Goal: Communication & Community: Answer question/provide support

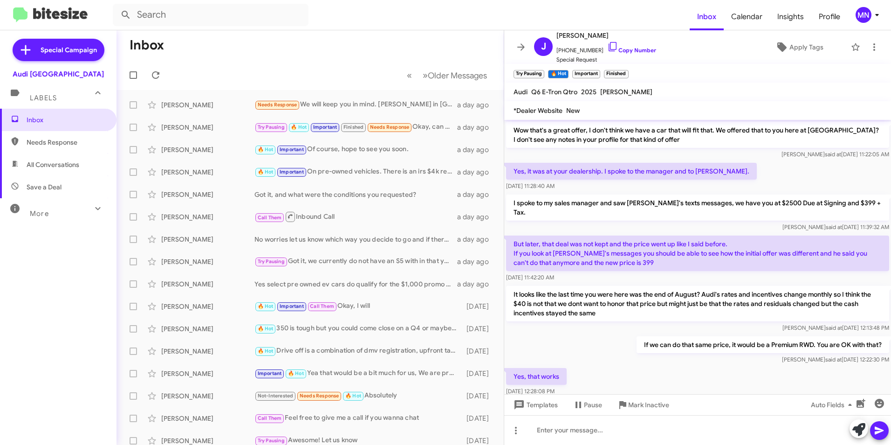
scroll to position [438, 0]
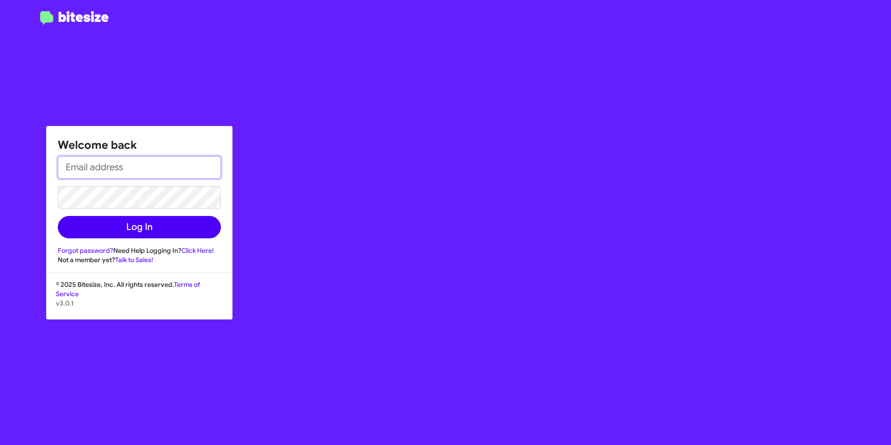
type input "[PERSON_NAME][EMAIL_ADDRESS][PERSON_NAME][PERSON_NAME][DOMAIN_NAME]"
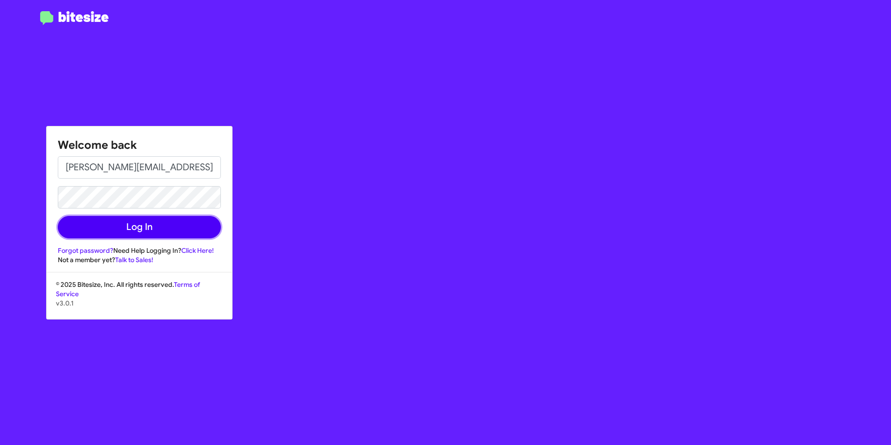
click at [131, 231] on button "Log In" at bounding box center [139, 227] width 163 height 22
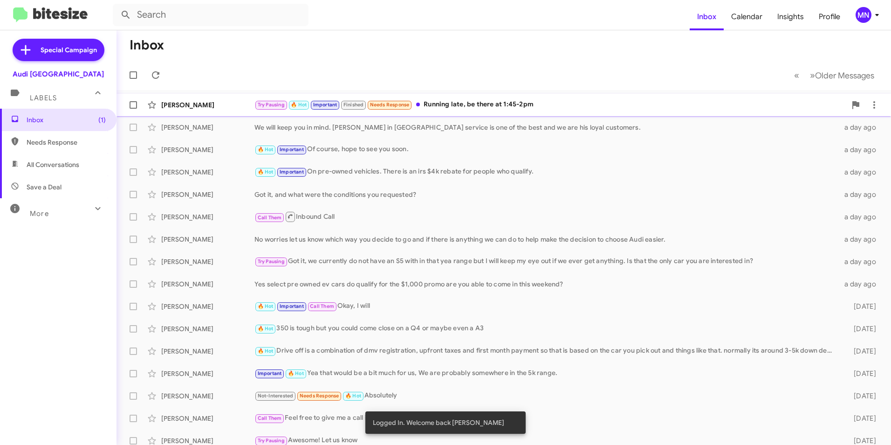
click at [510, 107] on div "Try Pausing 🔥 Hot Important Finished Needs Response Running late, be there at 1…" at bounding box center [550, 104] width 592 height 11
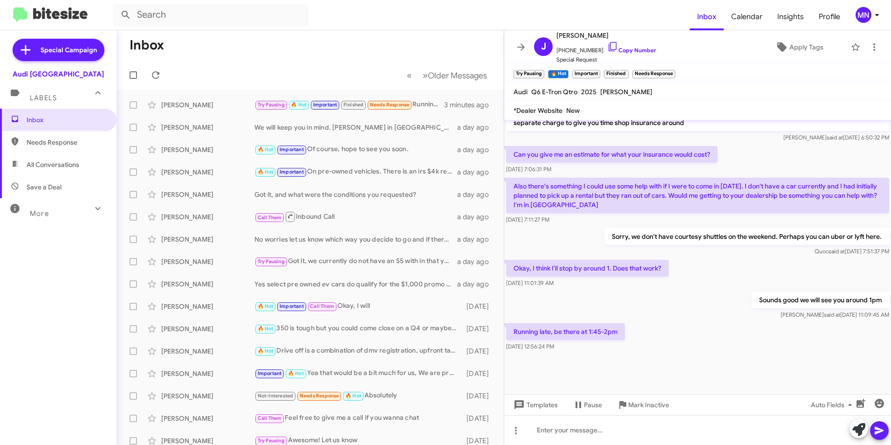
scroll to position [608, 0]
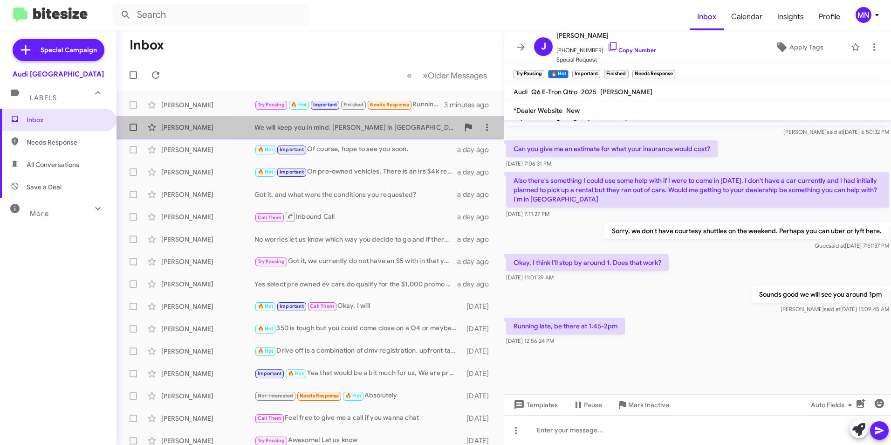
click at [412, 126] on div "We will keep you in mind. [PERSON_NAME] in [GEOGRAPHIC_DATA] service is one of …" at bounding box center [356, 127] width 205 height 9
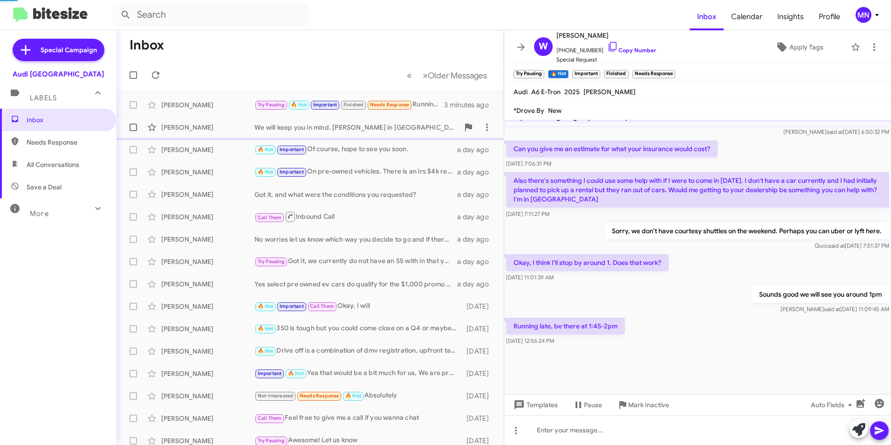
scroll to position [807, 0]
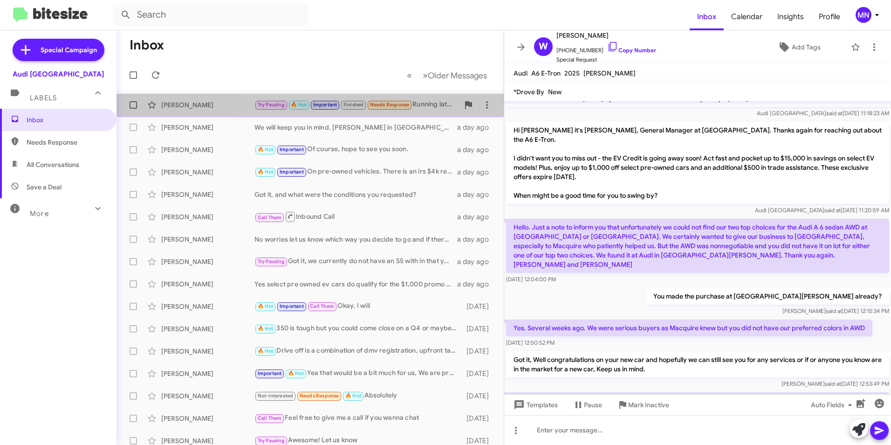
click at [425, 101] on div "Try Pausing 🔥 Hot Important Finished Needs Response Running late, be there at 1…" at bounding box center [356, 104] width 205 height 11
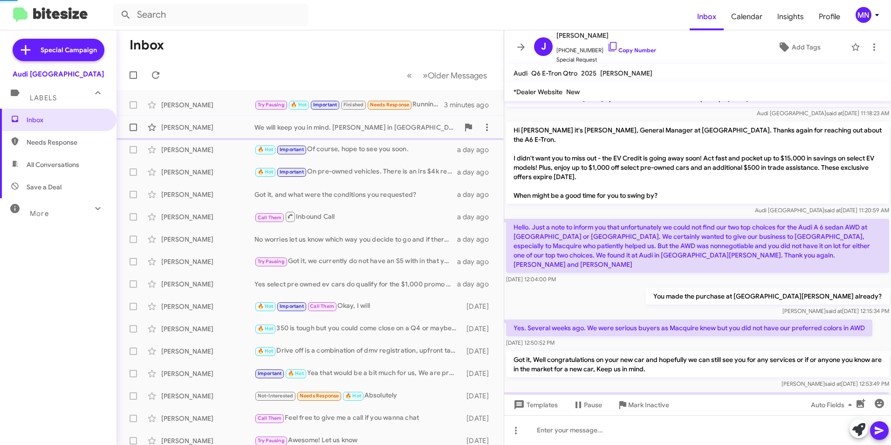
scroll to position [608, 0]
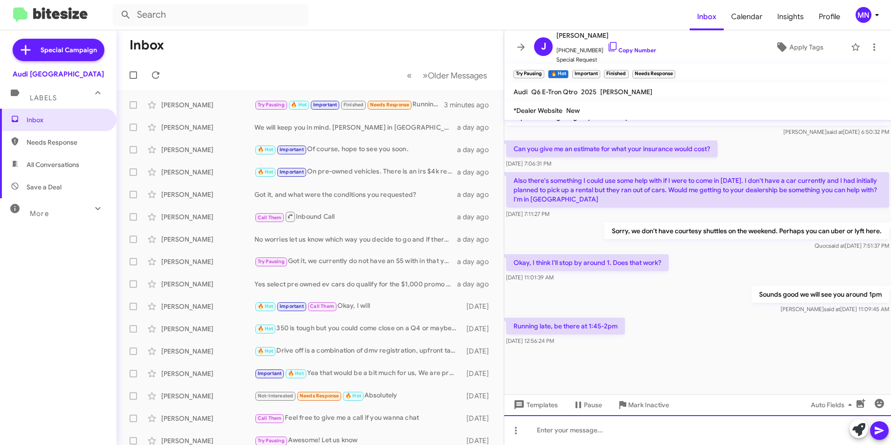
click at [727, 434] on div at bounding box center [697, 430] width 387 height 30
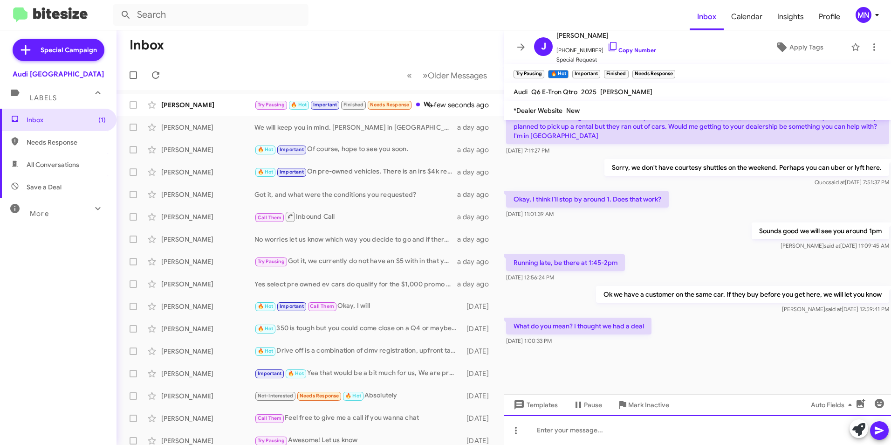
click at [635, 434] on div at bounding box center [697, 430] width 387 height 30
click at [720, 431] on div at bounding box center [697, 430] width 387 height 30
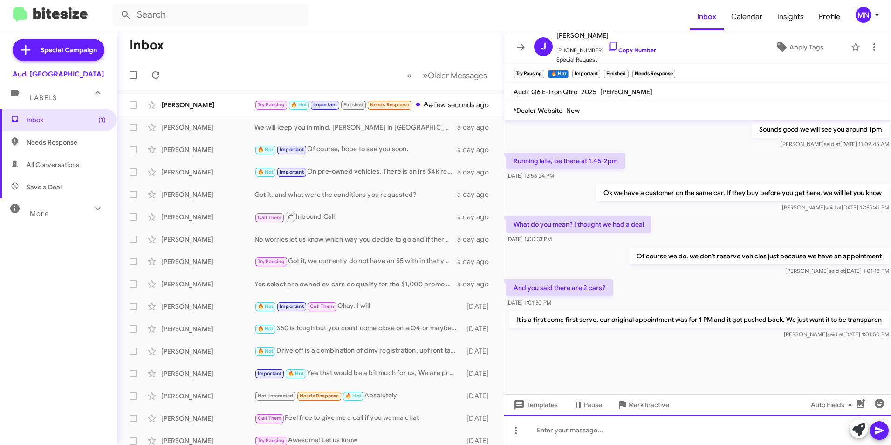
scroll to position [1316, 0]
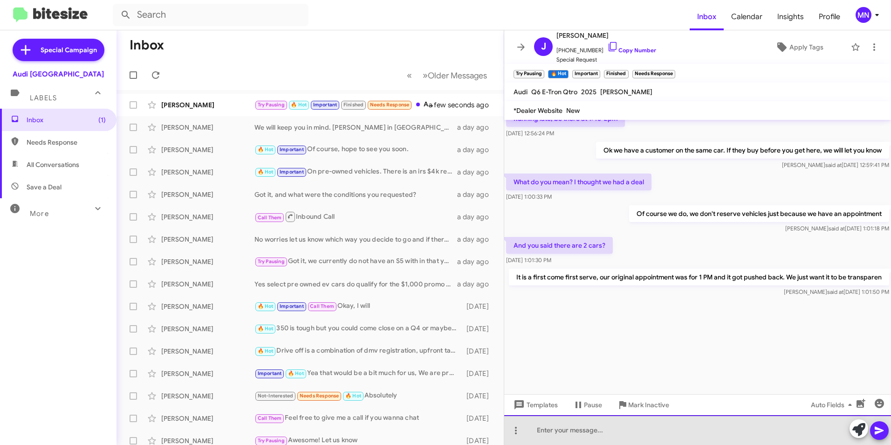
click at [694, 436] on div at bounding box center [697, 430] width 387 height 30
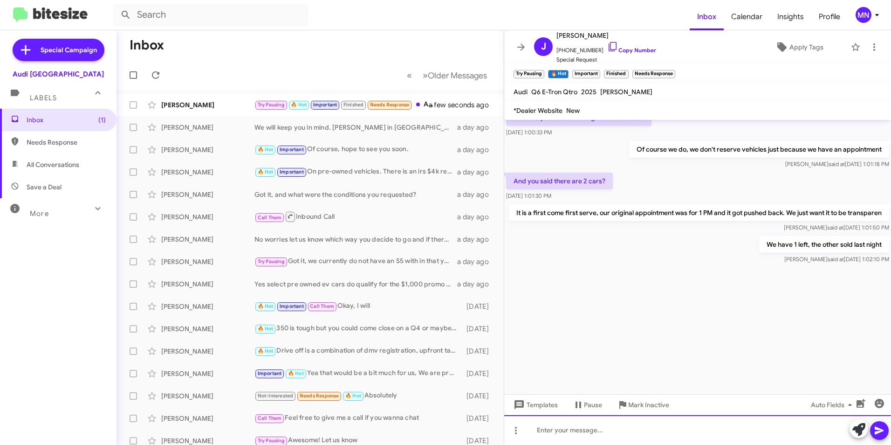
scroll to position [2040, 0]
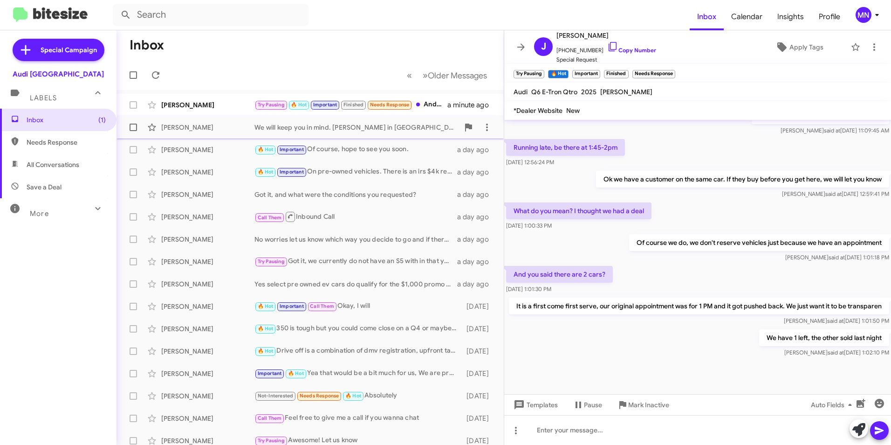
click at [388, 128] on div "We will keep you in mind. [PERSON_NAME] in [GEOGRAPHIC_DATA] service is one of …" at bounding box center [356, 127] width 205 height 9
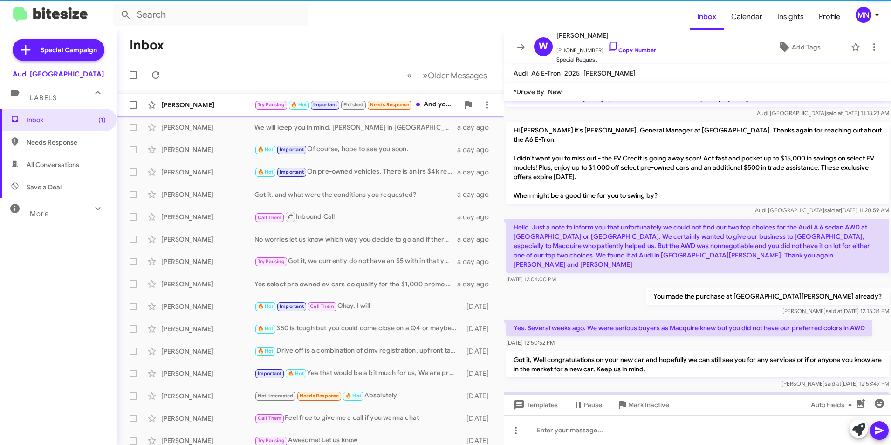
click at [432, 106] on div "Try Pausing 🔥 Hot Important Finished Needs Response And you said there are 2 ca…" at bounding box center [356, 104] width 205 height 11
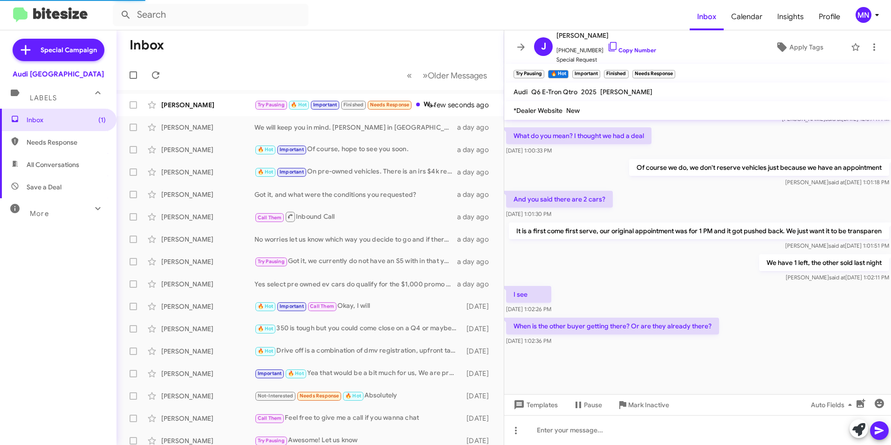
scroll to position [462, 0]
click at [702, 425] on div at bounding box center [697, 430] width 387 height 30
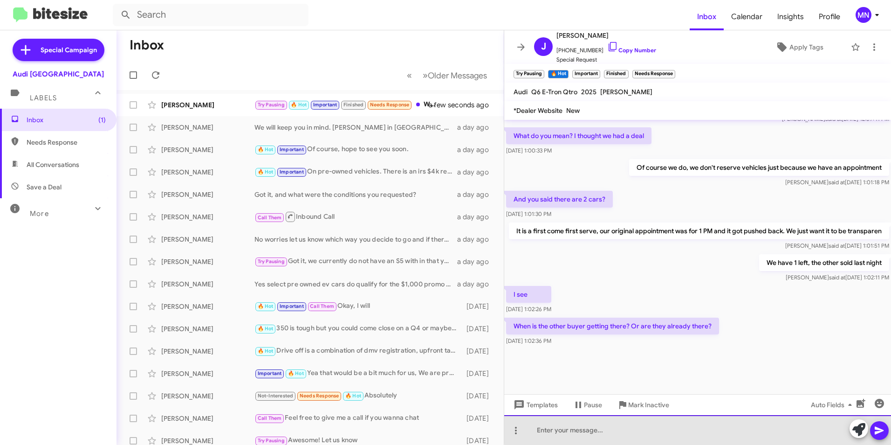
click at [702, 424] on div at bounding box center [697, 430] width 387 height 30
click at [680, 432] on div at bounding box center [697, 430] width 387 height 30
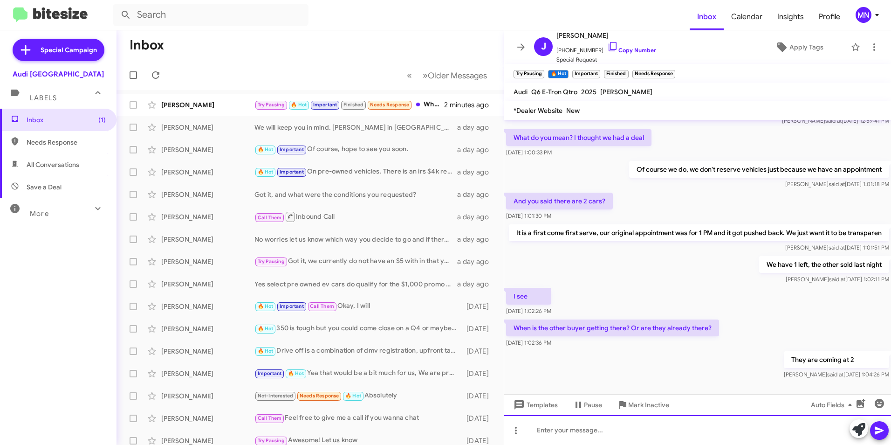
scroll to position [1316, 0]
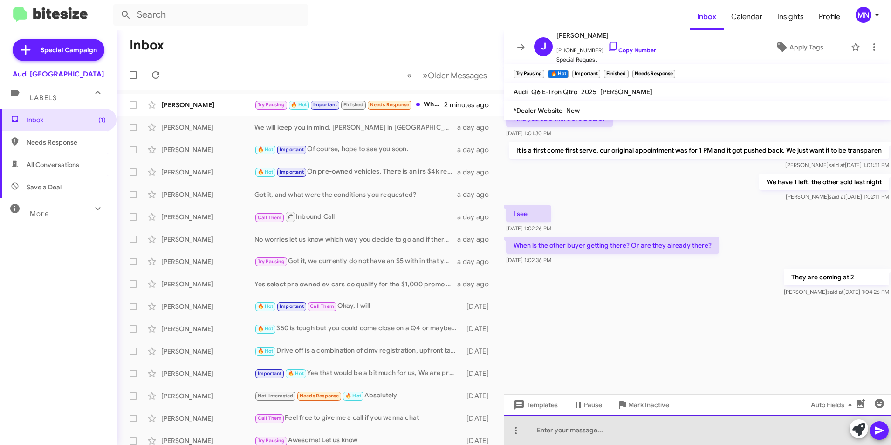
click at [560, 428] on div at bounding box center [697, 430] width 387 height 30
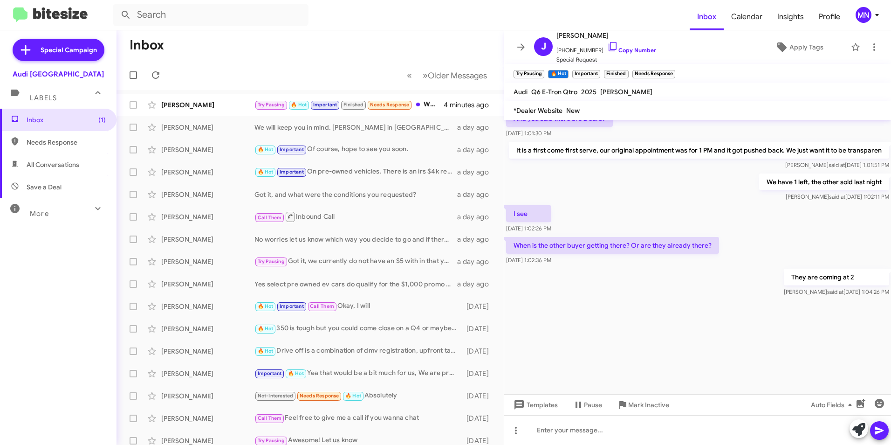
click at [792, 279] on p "They are coming at 2" at bounding box center [836, 276] width 105 height 17
drag, startPoint x: 792, startPoint y: 279, endPoint x: 784, endPoint y: 354, distance: 75.4
click at [784, 354] on div at bounding box center [697, 346] width 387 height 96
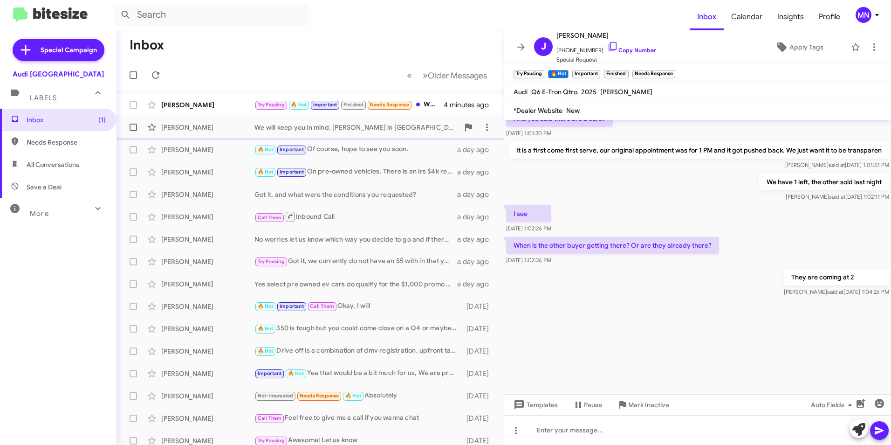
click at [401, 137] on span "[PERSON_NAME] We will keep you in mind. [PERSON_NAME] in [GEOGRAPHIC_DATA] serv…" at bounding box center [309, 127] width 387 height 22
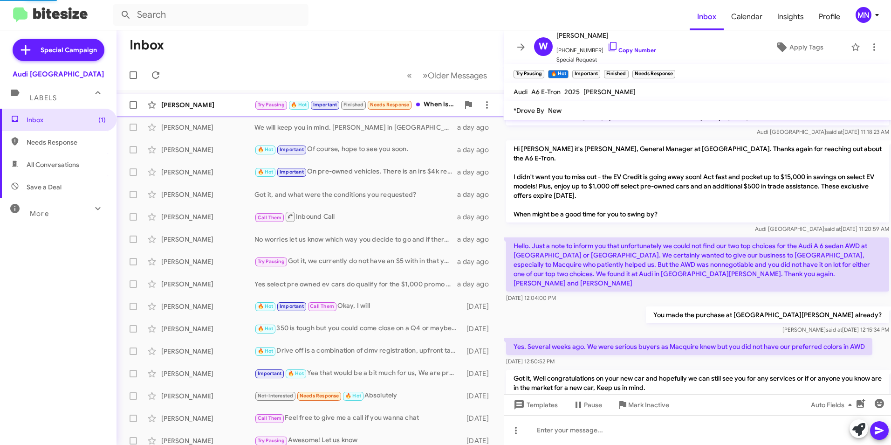
click at [421, 107] on div "Try Pausing 🔥 Hot Important Finished Needs Response When is the other buyer get…" at bounding box center [356, 104] width 205 height 11
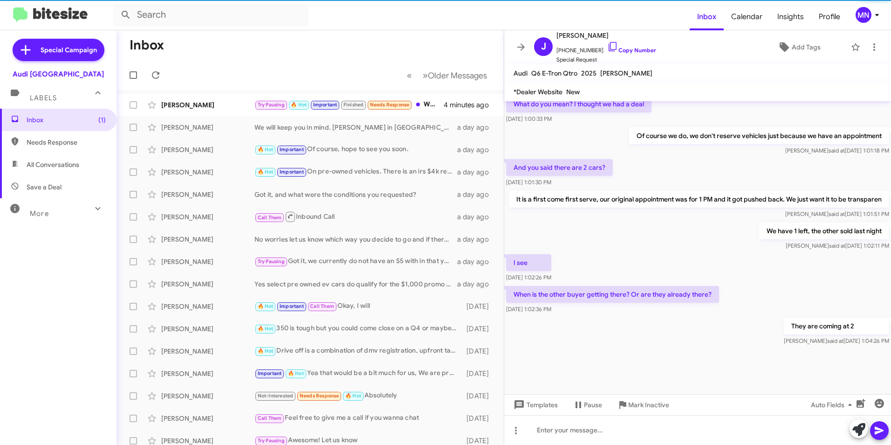
scroll to position [462, 0]
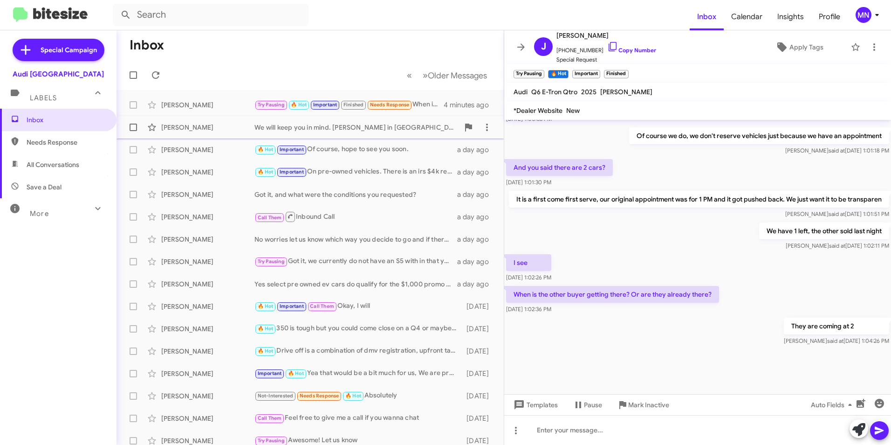
click at [418, 123] on div "We will keep you in mind. [PERSON_NAME] in [GEOGRAPHIC_DATA] service is one of …" at bounding box center [356, 127] width 205 height 9
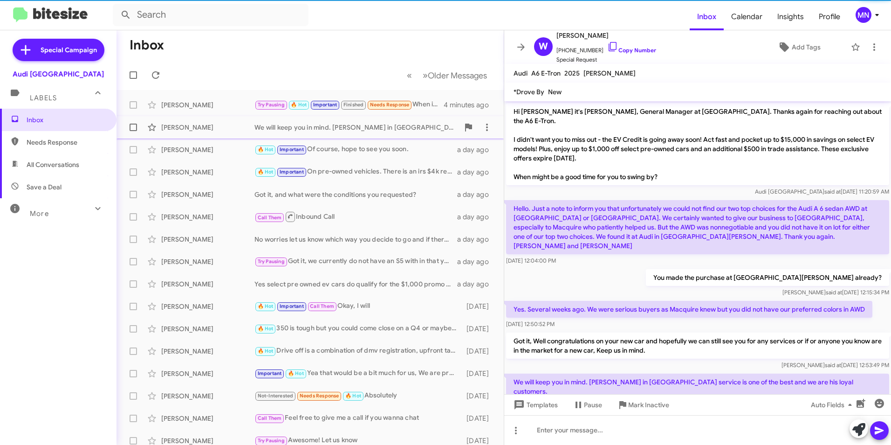
scroll to position [807, 0]
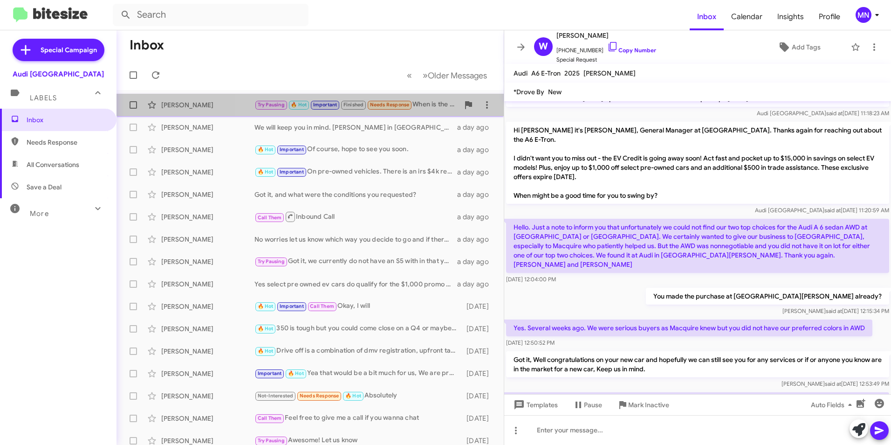
click at [437, 111] on div "[PERSON_NAME] Try Pausing 🔥 Hot Important Finished Needs Response When is the o…" at bounding box center [310, 105] width 372 height 19
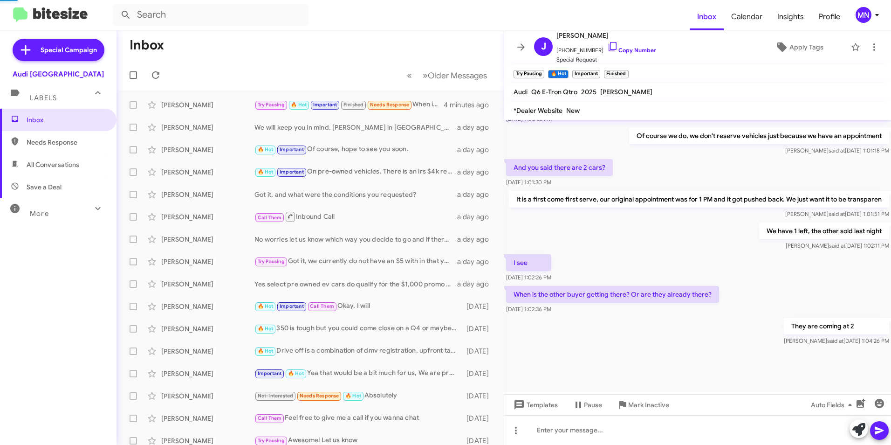
scroll to position [462, 0]
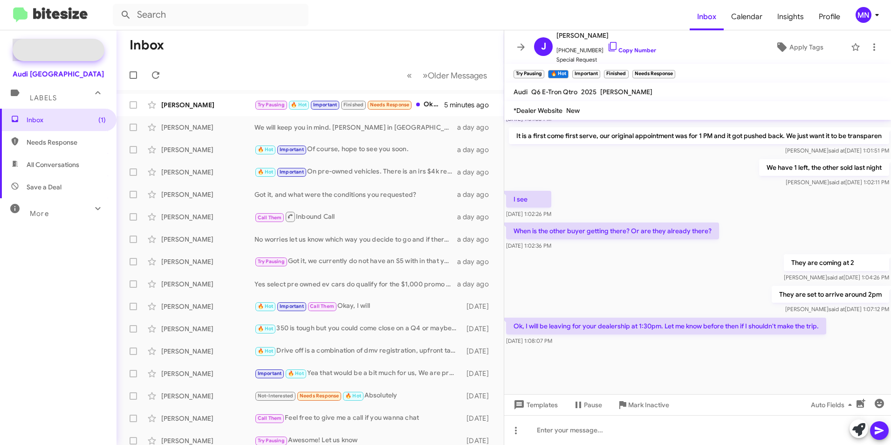
click at [35, 47] on mat-icon at bounding box center [26, 50] width 19 height 21
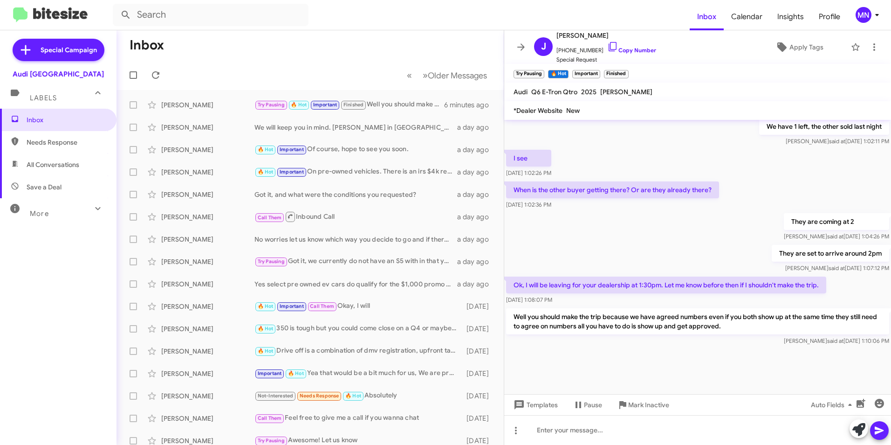
scroll to position [453, 0]
click at [400, 100] on div "Try Pausing 🔥 Hot Important Finished Well you should make the trip because we h…" at bounding box center [356, 104] width 205 height 11
click at [396, 106] on div "Try Pausing 🔥 Hot Important Finished Well you should make the trip because we h…" at bounding box center [356, 104] width 205 height 11
